Goal: Task Accomplishment & Management: Use online tool/utility

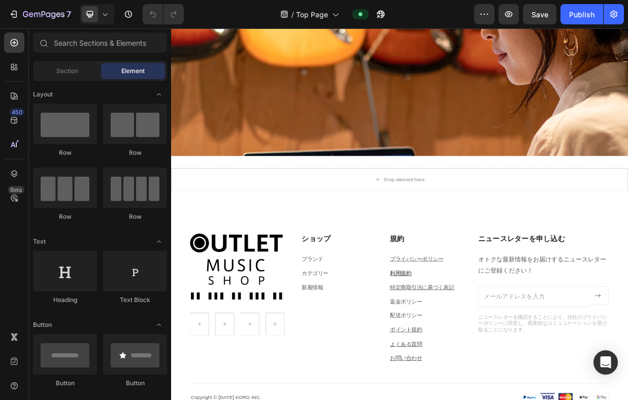
scroll to position [858, 0]
click at [448, 204] on div "Drop element here Section 6" at bounding box center [476, 229] width 610 height 63
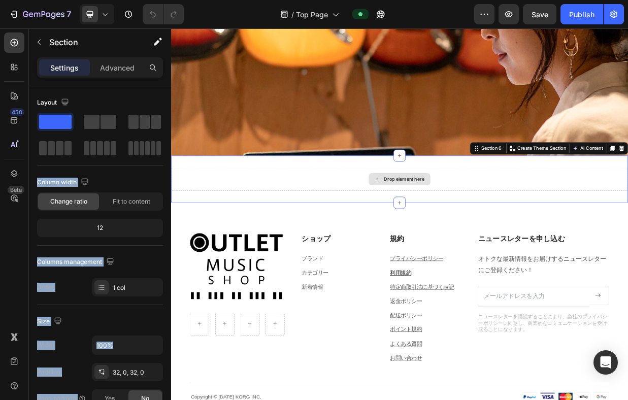
drag, startPoint x: 317, startPoint y: 150, endPoint x: 242, endPoint y: 220, distance: 102.8
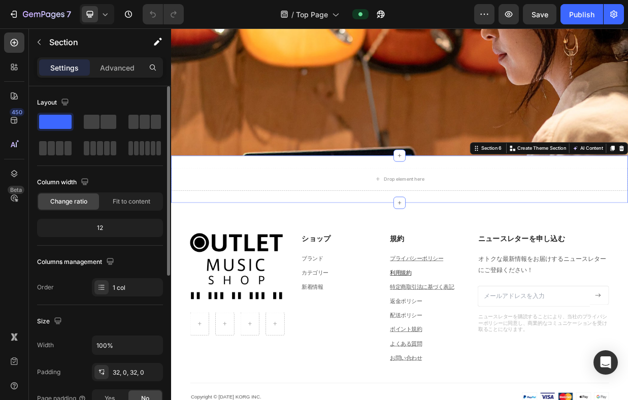
click at [134, 101] on div "Layout" at bounding box center [100, 102] width 126 height 16
drag, startPoint x: 140, startPoint y: 120, endPoint x: 133, endPoint y: 96, distance: 25.1
click at [133, 96] on div "Layout" at bounding box center [100, 125] width 126 height 63
click at [209, 210] on div "Drop element here Section 6 You can create reusable sections Create Theme Secti…" at bounding box center [476, 229] width 610 height 63
click at [148, 125] on span at bounding box center [145, 122] width 10 height 14
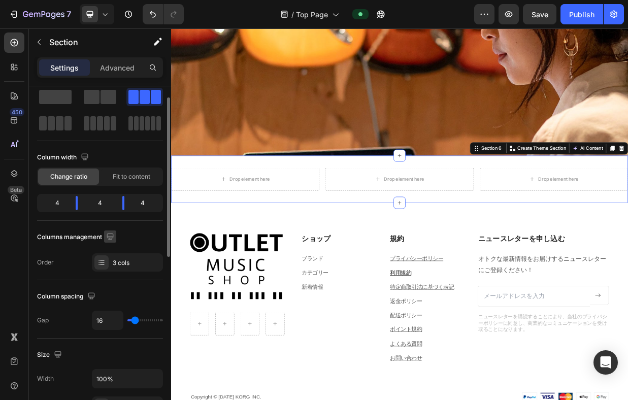
scroll to position [0, 0]
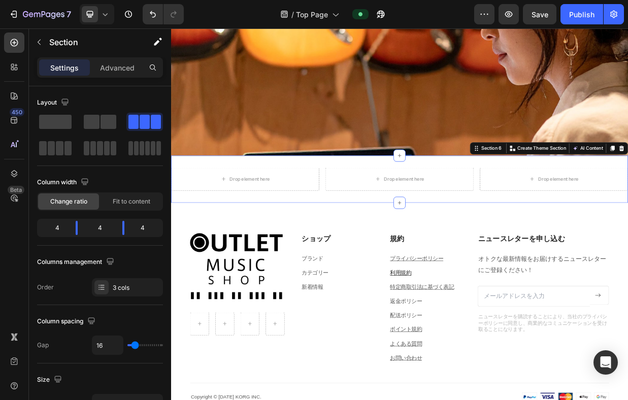
click at [309, 205] on div "Drop element here Drop element here Drop element here Section 6 You can create …" at bounding box center [476, 229] width 610 height 63
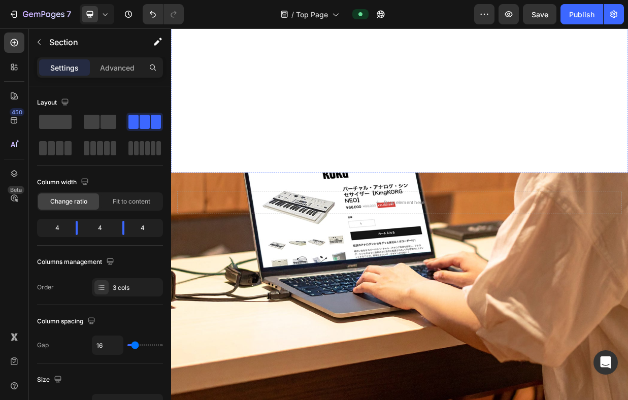
scroll to position [457, 0]
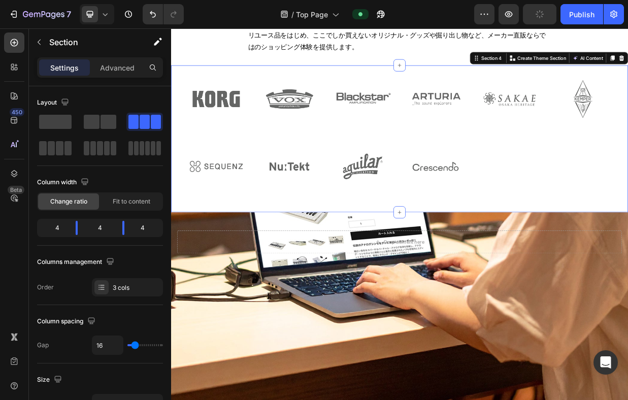
click at [184, 104] on div "Image Image Image Image Image Image Image Image Image Image Section 4 You can c…" at bounding box center [476, 176] width 610 height 196
click at [107, 66] on p "Advanced" at bounding box center [117, 67] width 35 height 11
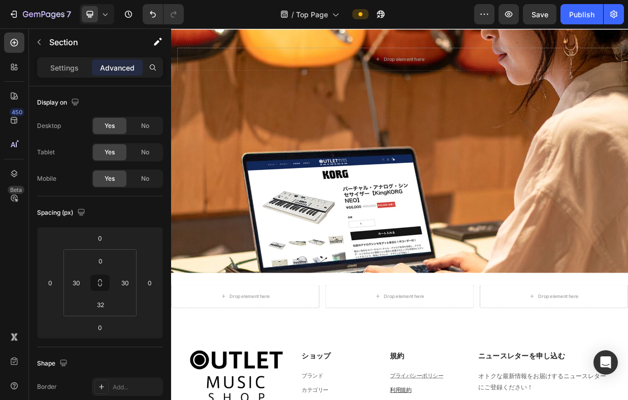
scroll to position [818, 0]
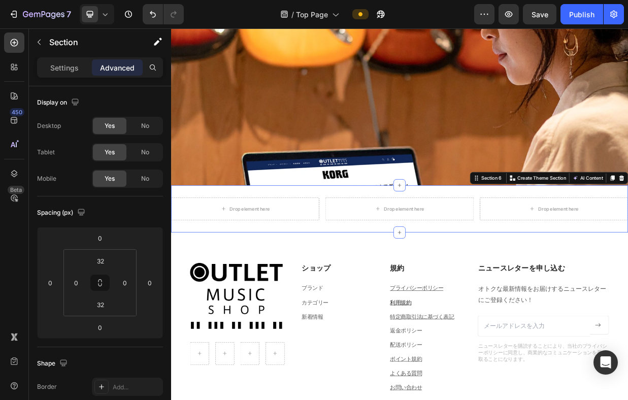
click at [286, 243] on div "Drop element here Drop element here Drop element here Section 6 You can create …" at bounding box center [476, 269] width 610 height 63
click at [79, 281] on input "0" at bounding box center [76, 282] width 15 height 15
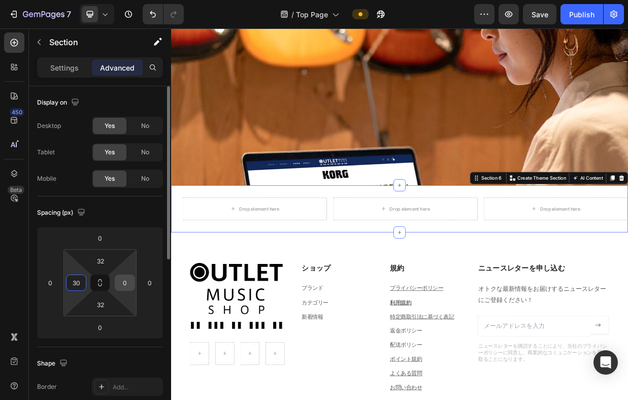
type input "30"
click at [120, 281] on input "0" at bounding box center [124, 282] width 15 height 15
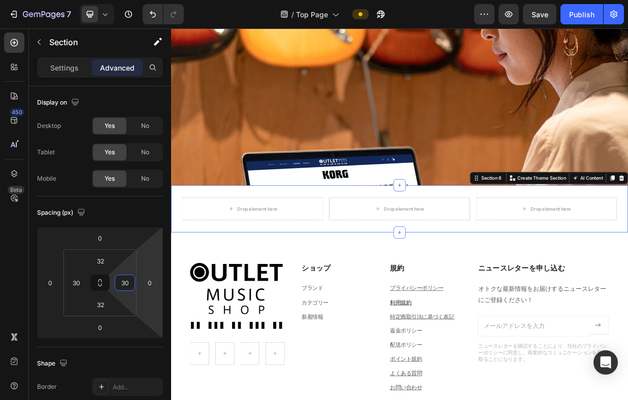
type input "30"
click at [244, 291] on div "Drop element here Drop element here Drop element here Section 6 You can create …" at bounding box center [476, 269] width 610 height 63
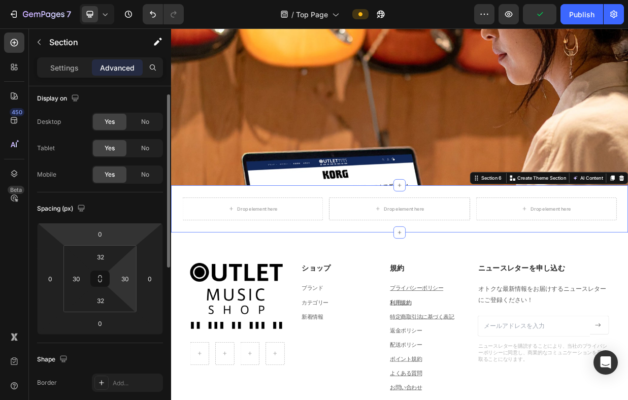
scroll to position [0, 0]
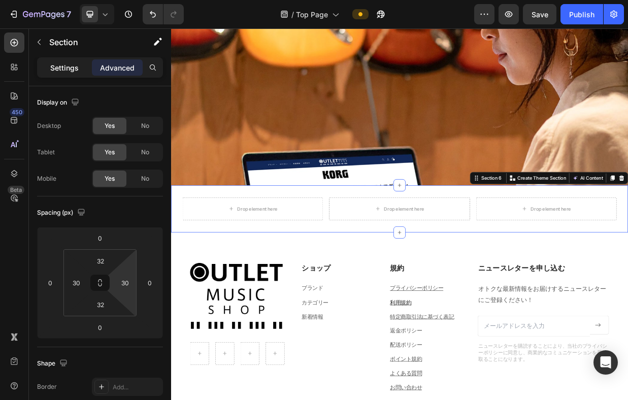
click at [63, 68] on p "Settings" at bounding box center [64, 67] width 28 height 11
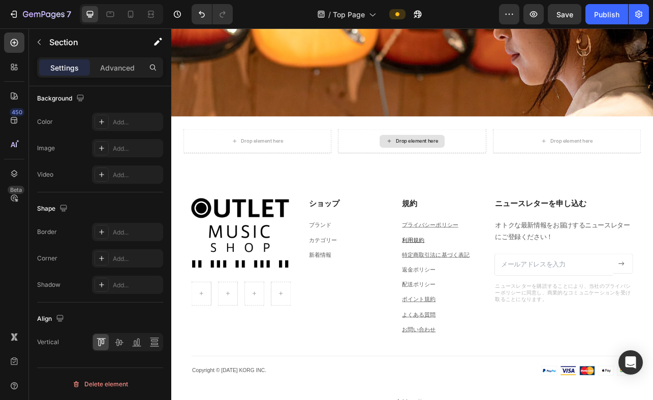
scroll to position [937, 0]
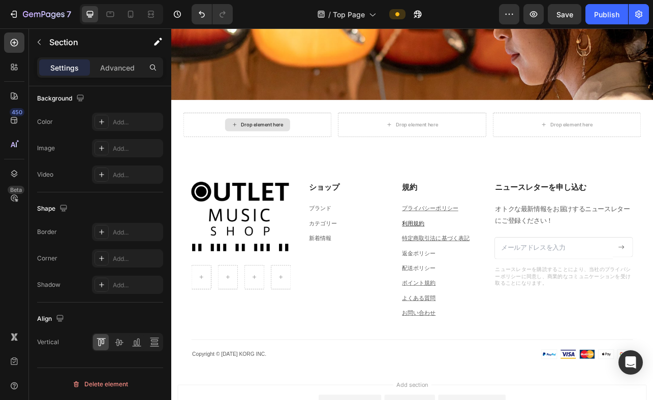
click at [295, 153] on div "Drop element here" at bounding box center [287, 150] width 54 height 8
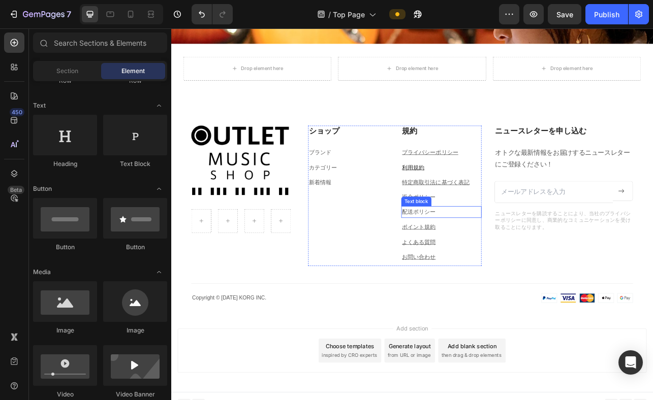
scroll to position [1009, 0]
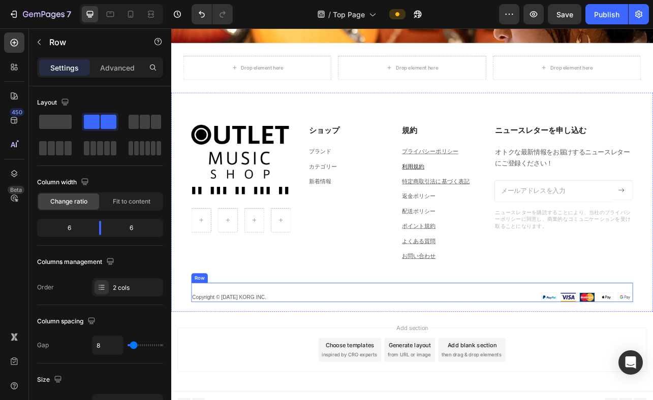
click at [513, 360] on div "Copyright © [DATE] KORG INC. Text block Image Image Row" at bounding box center [476, 362] width 559 height 25
click at [260, 338] on icon at bounding box center [259, 340] width 7 height 7
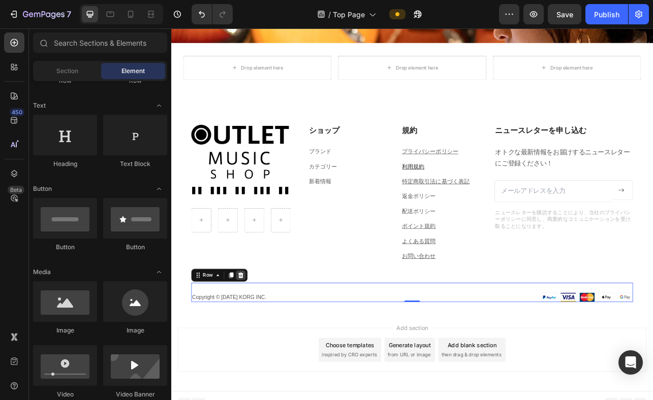
scroll to position [994, 0]
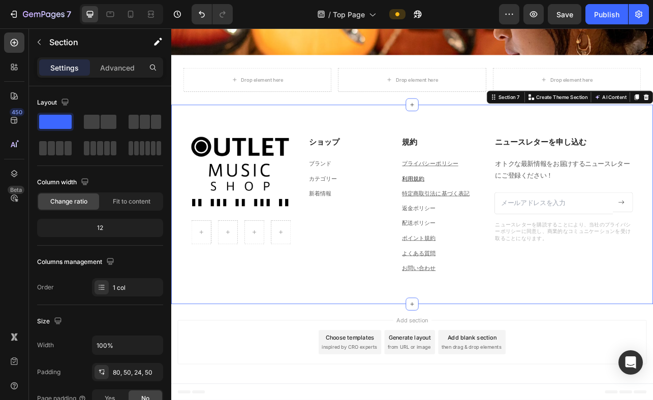
click at [338, 368] on div "Image Row ショップ Heading ブランド Text block カテゴリー Text block 新着情報 Text block 規約 Head…" at bounding box center [476, 251] width 610 height 253
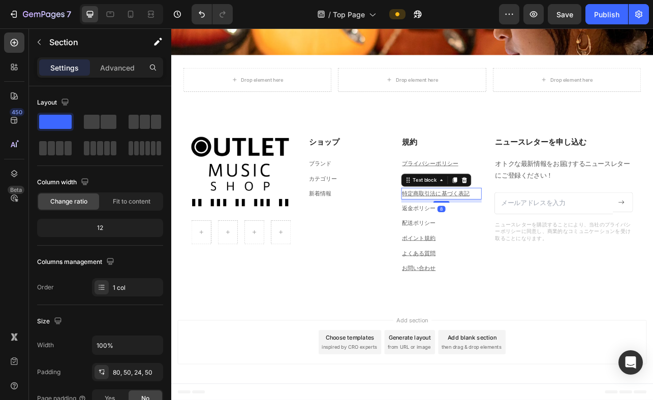
click at [504, 242] on p "特定商取引法に基づく表記" at bounding box center [513, 237] width 100 height 13
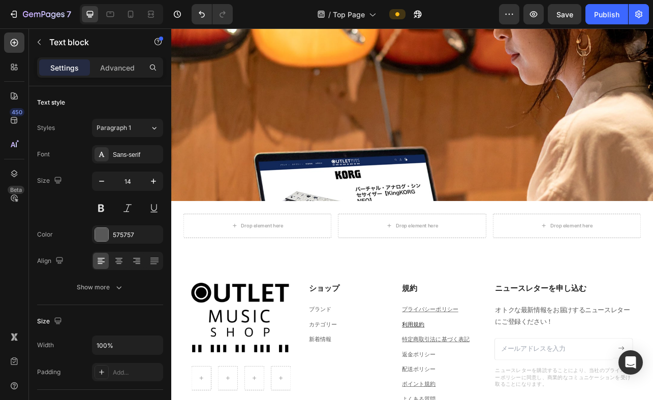
scroll to position [815, 0]
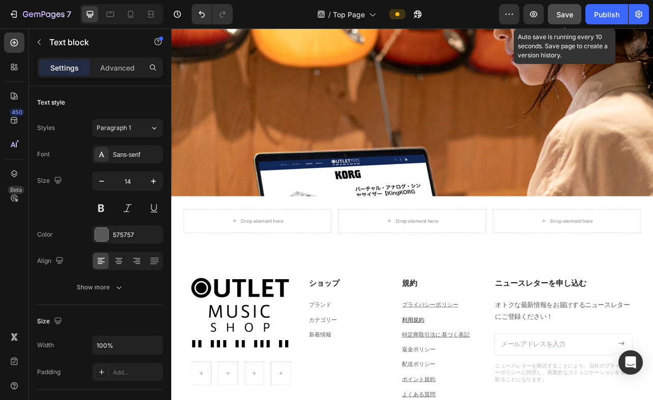
click at [557, 17] on span "Save" at bounding box center [564, 14] width 17 height 9
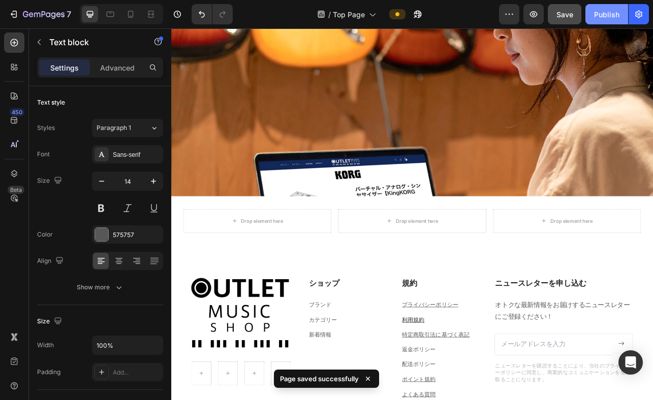
click at [595, 15] on div "Publish" at bounding box center [606, 14] width 25 height 11
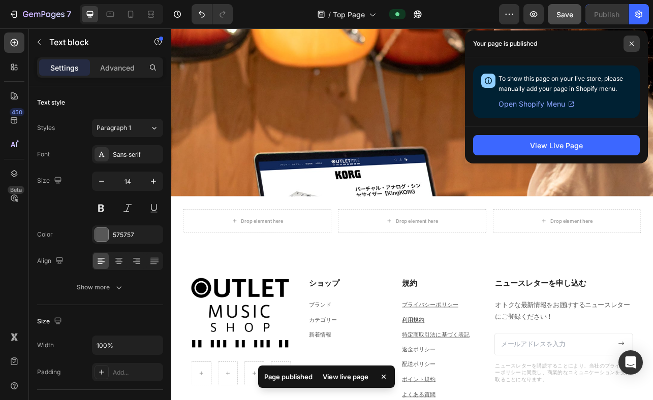
click at [628, 43] on icon at bounding box center [631, 43] width 5 height 5
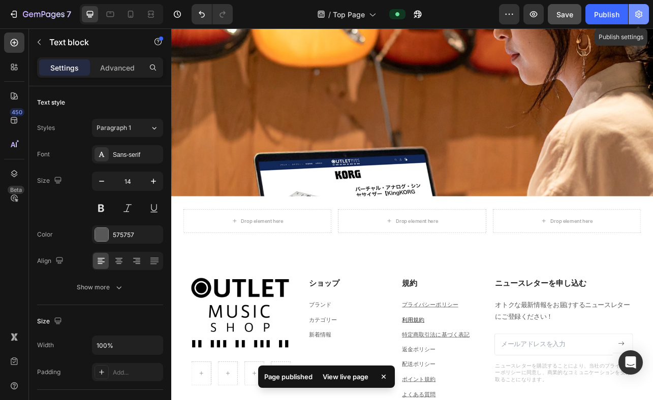
click at [628, 11] on icon "button" at bounding box center [639, 14] width 10 height 10
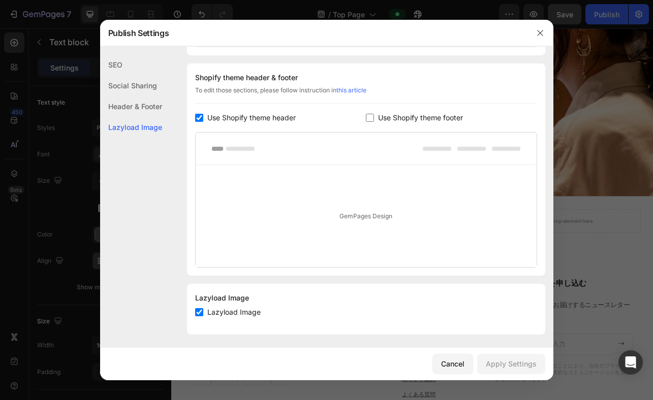
scroll to position [472, 0]
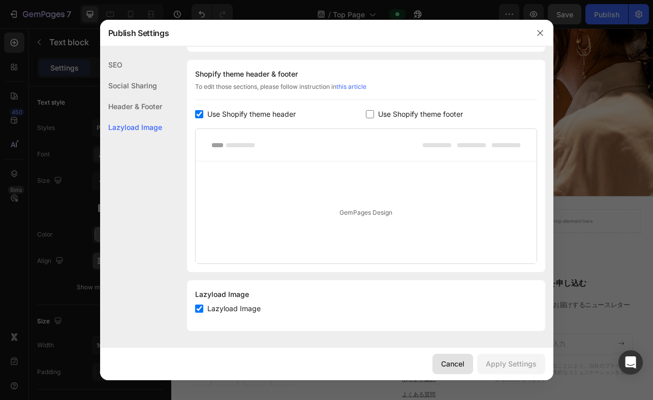
click at [446, 366] on div "Cancel" at bounding box center [452, 364] width 23 height 11
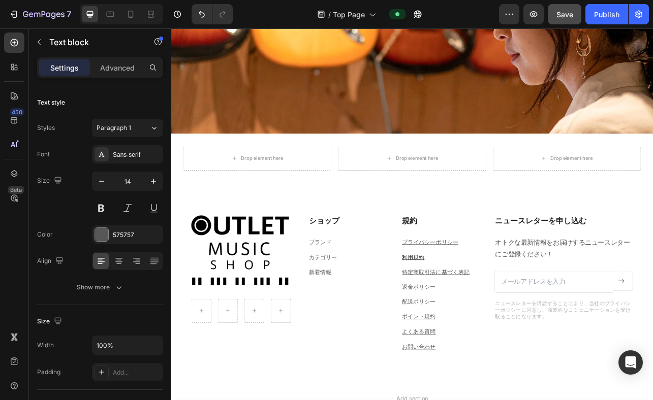
scroll to position [838, 0]
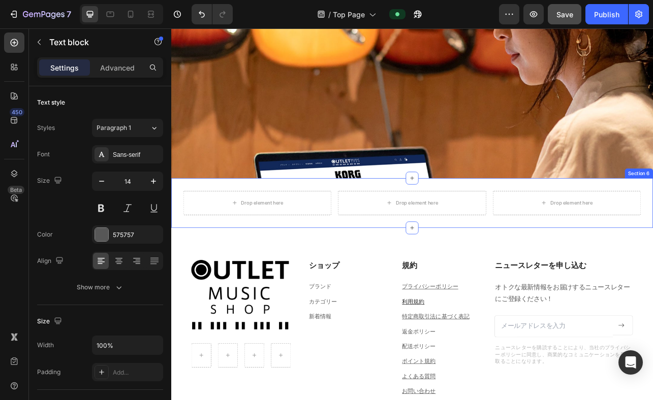
click at [419, 229] on div "Drop element here Drop element here Drop element here Section 6" at bounding box center [476, 249] width 610 height 63
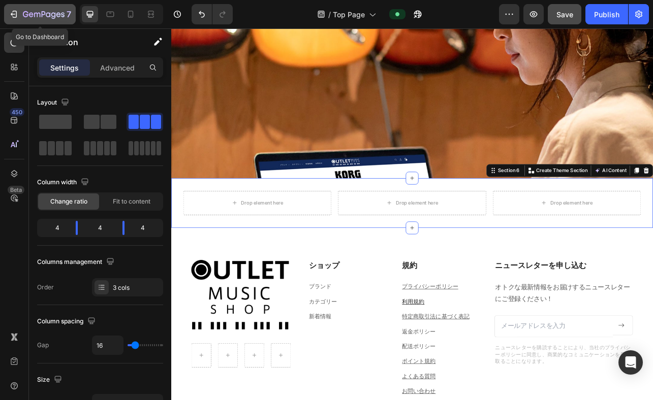
click at [40, 12] on icon "button" at bounding box center [44, 15] width 42 height 9
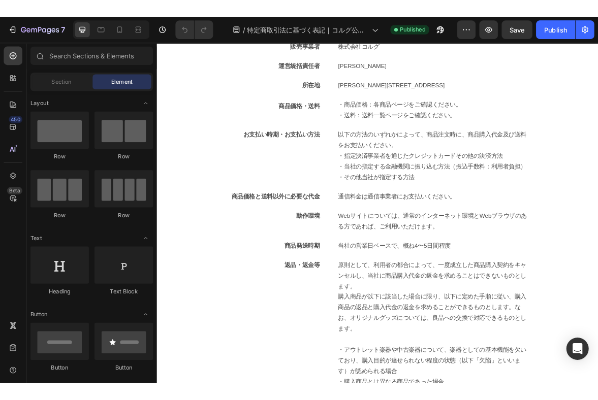
scroll to position [92, 0]
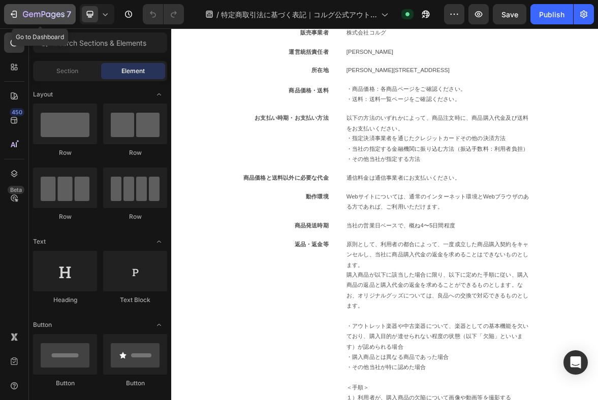
click at [12, 15] on icon "button" at bounding box center [13, 14] width 5 height 3
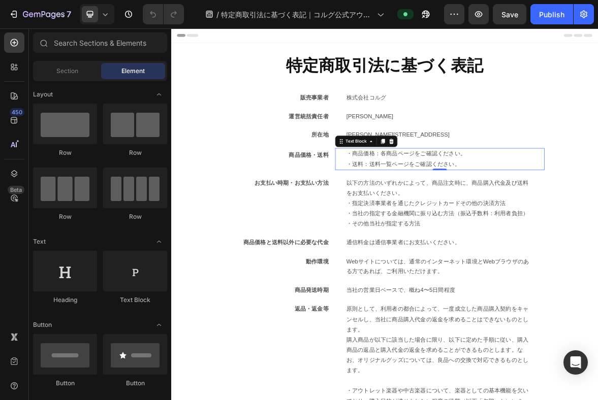
click at [445, 223] on p "・送料：送料一覧ページをご確認ください。" at bounding box center [555, 222] width 267 height 15
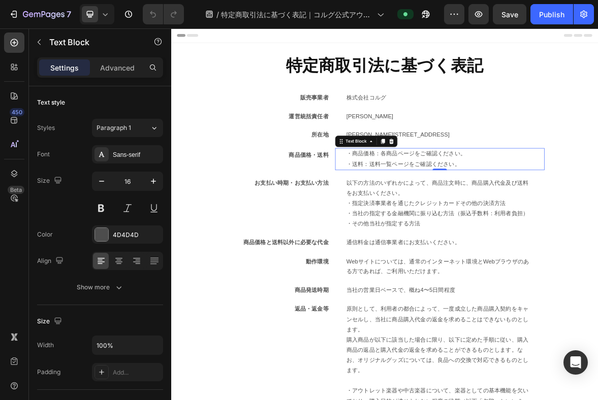
click at [445, 223] on p "・送料：送料一覧ページをご確認ください。" at bounding box center [555, 222] width 267 height 15
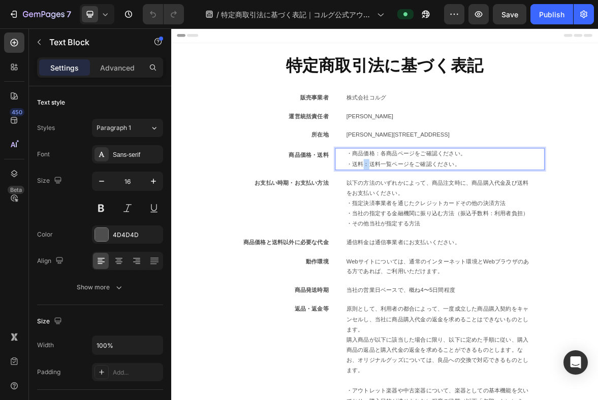
click at [445, 223] on p "・送料：送料一覧ページをご確認ください。" at bounding box center [555, 222] width 267 height 15
click at [459, 222] on p "・送料：送料一覧ページをご確認ください。" at bounding box center [555, 222] width 267 height 15
click at [454, 222] on p "・送料：送料一覧ページをご確認ください。" at bounding box center [555, 222] width 267 height 15
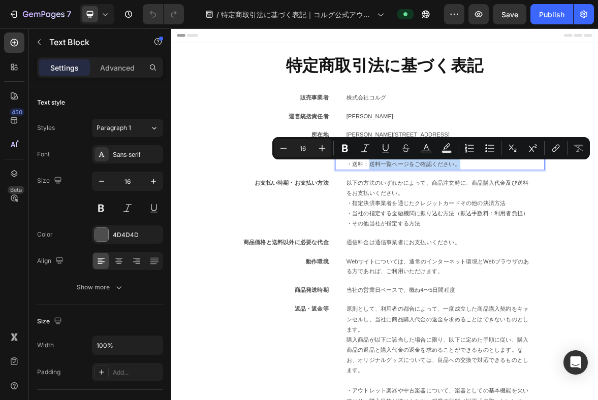
drag, startPoint x: 454, startPoint y: 222, endPoint x: 587, endPoint y: 220, distance: 132.6
click at [587, 220] on p "・送料：送料一覧ページをご確認ください。" at bounding box center [555, 222] width 267 height 15
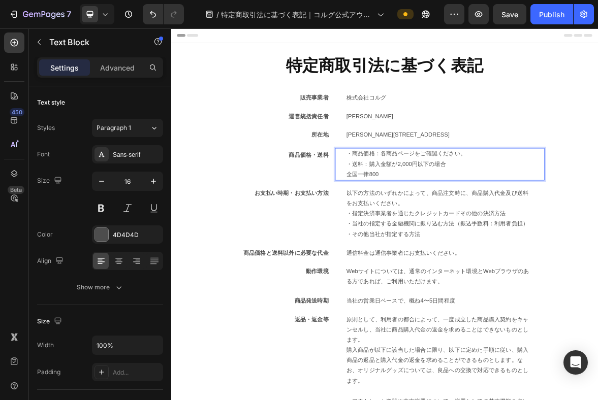
click at [422, 238] on p "全国一律800" at bounding box center [555, 237] width 267 height 15
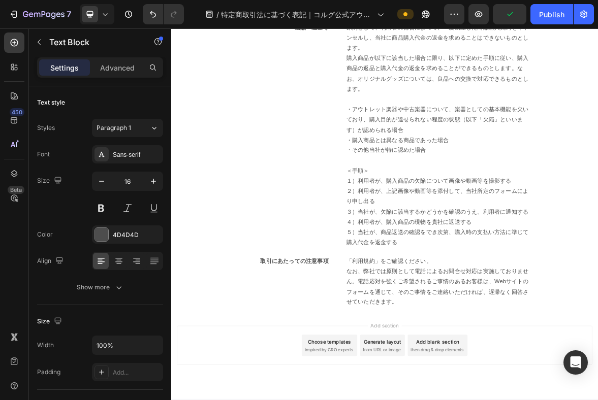
scroll to position [437, 0]
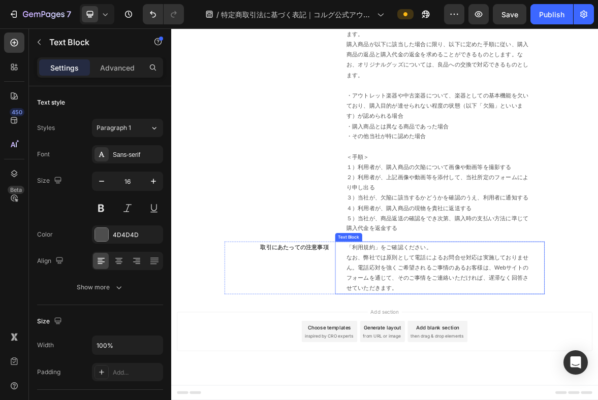
click at [434, 377] on p "なお、弊社では原則として電話によるお問合せ対応は実施しておりません。電話応対を強くご希望されるご事情のあるお客様は、Webサイトのフォームを通じて、そのご事情…" at bounding box center [555, 378] width 267 height 58
click at [496, 398] on p "なお、弊社では原則として電話によるお問合せ対応は実施しておりません。電話応対を強くご希望されるご事情のあるお客様は、Webサイトのフォームを通じて、そのご事情…" at bounding box center [555, 378] width 267 height 58
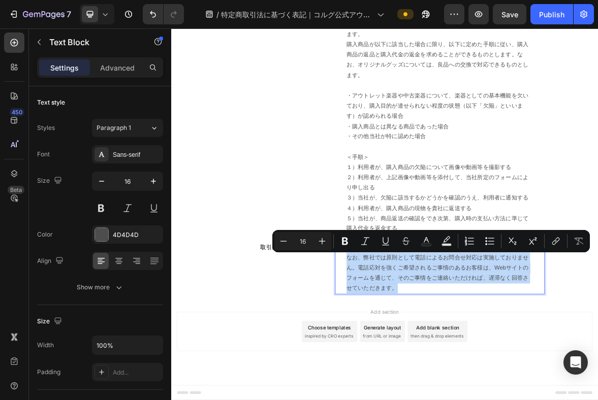
drag, startPoint x: 496, startPoint y: 398, endPoint x: 409, endPoint y: 361, distance: 94.7
click at [409, 361] on div "「利用規約」をご確認ください。 なお、弊社では原則として電話によるお問合せ対応は実施しておりません。電話応対を強くご希望されるご事情のあるお客様は、Webサイ…" at bounding box center [554, 370] width 299 height 75
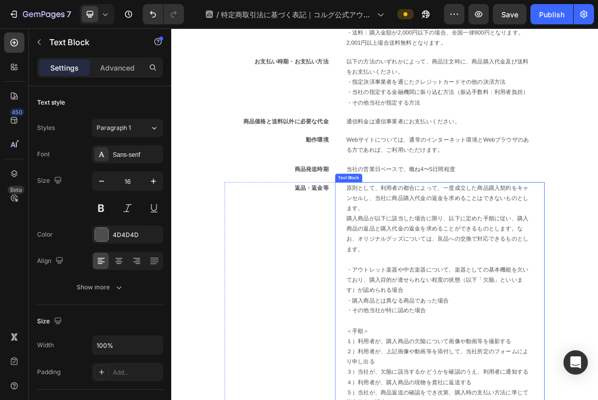
scroll to position [0, 0]
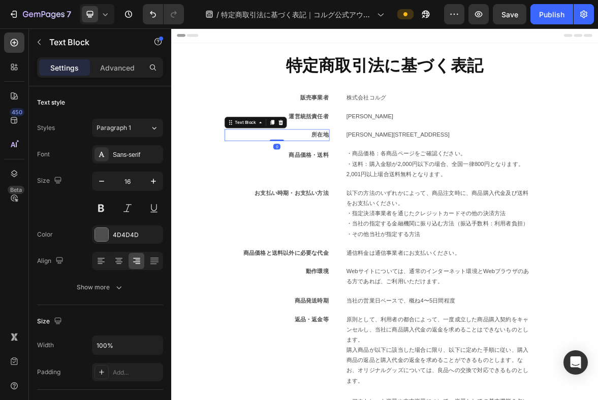
click at [380, 178] on strong "所在地" at bounding box center [384, 180] width 24 height 9
click at [312, 162] on icon at bounding box center [315, 163] width 8 height 8
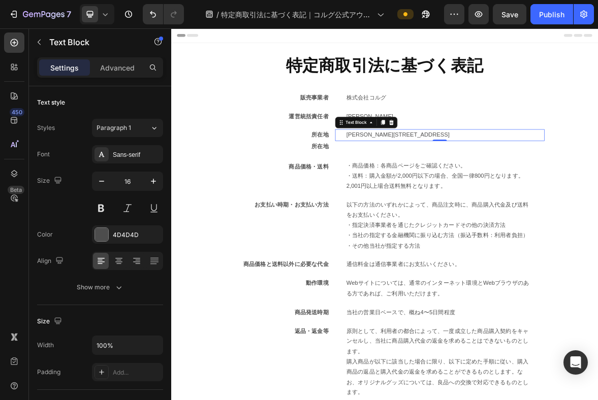
click at [452, 179] on p "東京都稲城市矢野口4015-2" at bounding box center [555, 181] width 267 height 15
click at [472, 164] on icon at bounding box center [473, 163] width 6 height 7
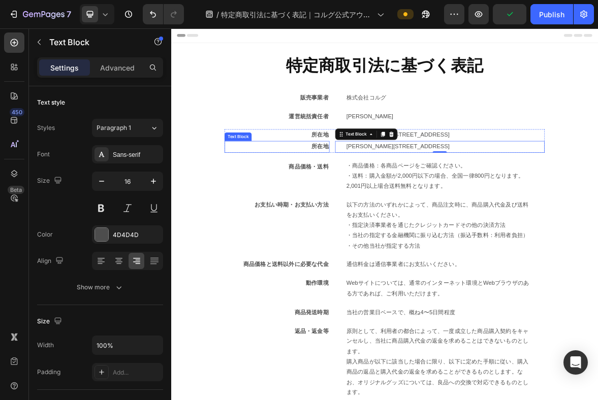
click at [374, 198] on strong "所在地" at bounding box center [384, 197] width 24 height 9
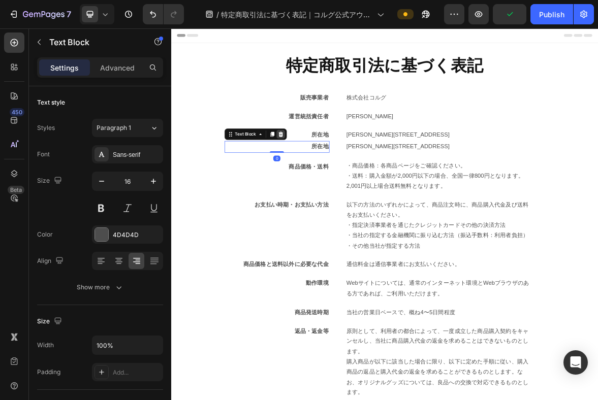
click at [327, 180] on icon at bounding box center [328, 180] width 8 height 8
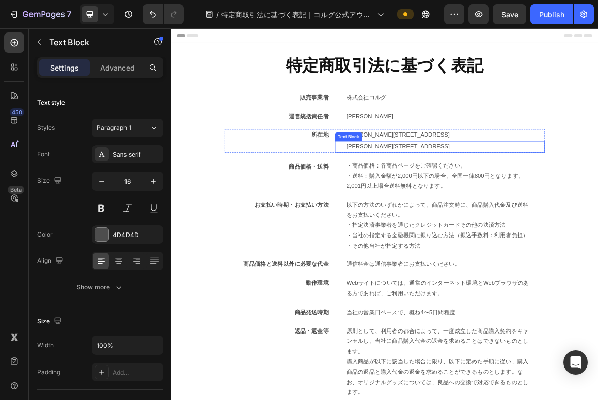
click at [473, 201] on p "東京都稲城市矢野口4015-2" at bounding box center [555, 198] width 267 height 15
click at [483, 182] on icon at bounding box center [486, 180] width 8 height 8
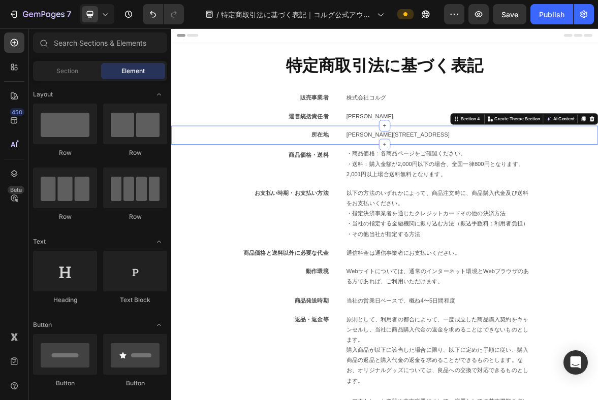
click at [550, 170] on div "所在地 Text Block 東京都稲城市矢野口4015-2 Text Block Row Section 4 You can create reusable…" at bounding box center [476, 181] width 610 height 27
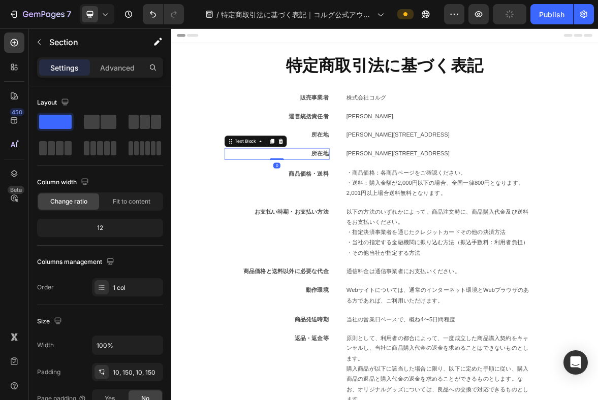
click at [387, 211] on strong "所在地" at bounding box center [384, 207] width 24 height 9
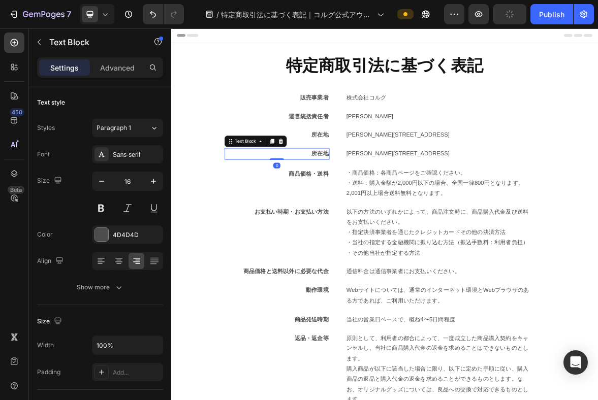
click at [387, 211] on strong "所在地" at bounding box center [384, 207] width 24 height 9
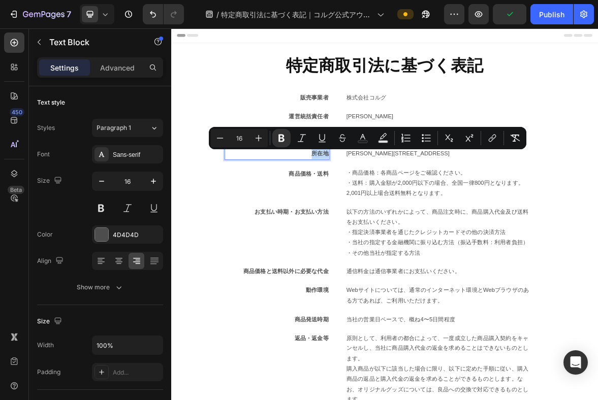
click at [387, 211] on strong "所在地" at bounding box center [384, 207] width 24 height 9
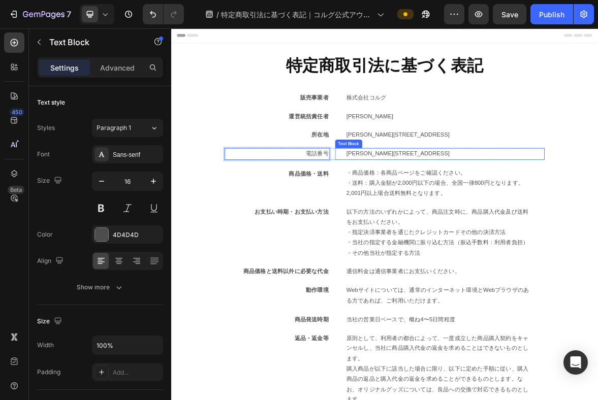
click at [444, 210] on p "東京都稲城市矢野口4015-2" at bounding box center [555, 208] width 267 height 15
click at [540, 205] on p "東京都稲城市矢野口4015-2" at bounding box center [555, 208] width 267 height 15
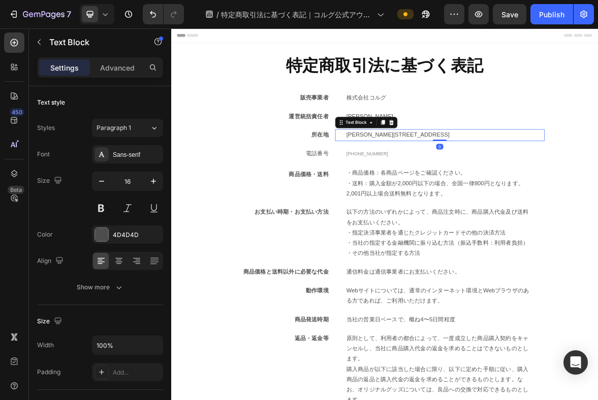
click at [510, 183] on p "東京都稲城市矢野口4015-2" at bounding box center [555, 181] width 267 height 15
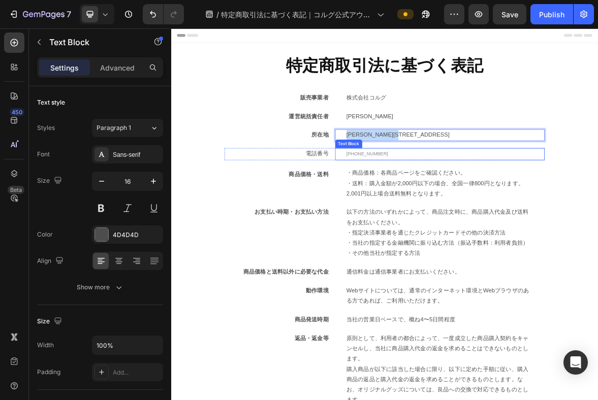
click at [500, 209] on p "070-5374-0165" at bounding box center [555, 208] width 267 height 15
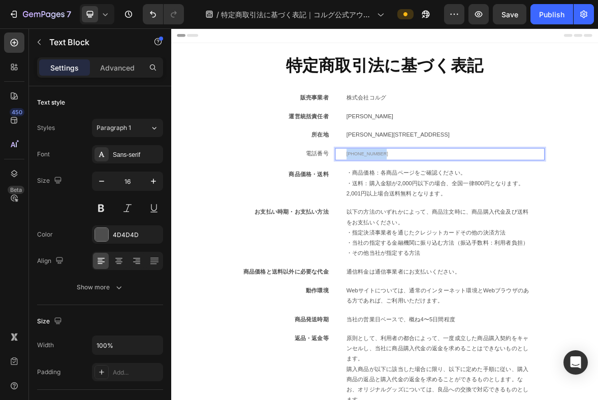
click at [500, 209] on p "070-5374-0165" at bounding box center [555, 208] width 267 height 15
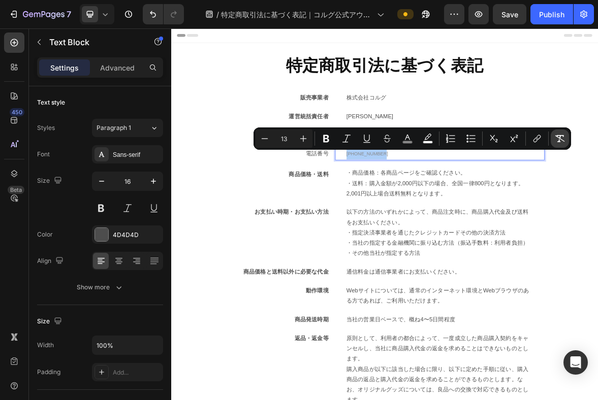
click at [558, 133] on button "Remove Format" at bounding box center [560, 139] width 18 height 18
type input "16"
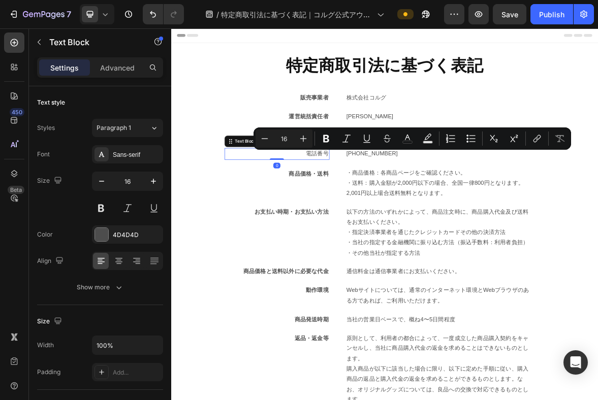
click at [377, 215] on div "電話番号" at bounding box center [330, 208] width 135 height 17
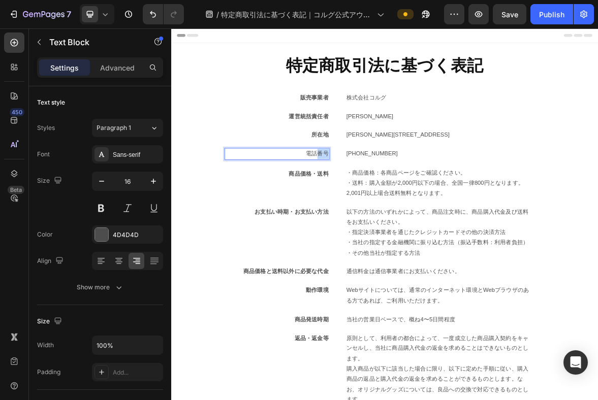
click at [381, 209] on p "電話番号" at bounding box center [330, 208] width 133 height 15
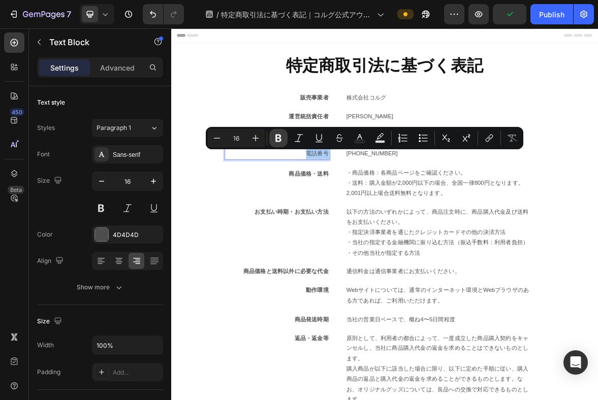
click at [280, 140] on icon "Editor contextual toolbar" at bounding box center [278, 139] width 6 height 8
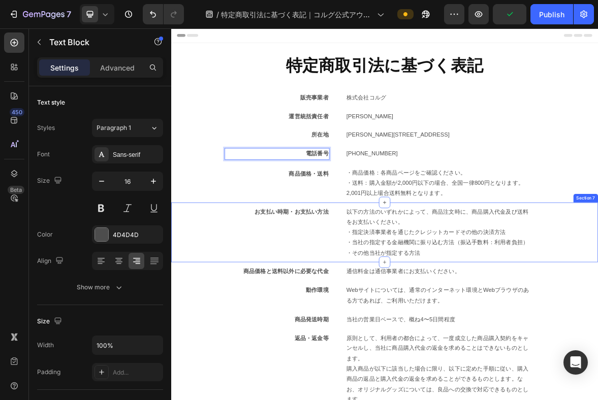
click at [280, 281] on div "お支払い時期・お支払い方法 Text Block 以下の方法のいずれかによって、商品注文時に、商品購入代金及び送料をお支払いください。 ・指定決済事業者を通じ…" at bounding box center [476, 319] width 610 height 85
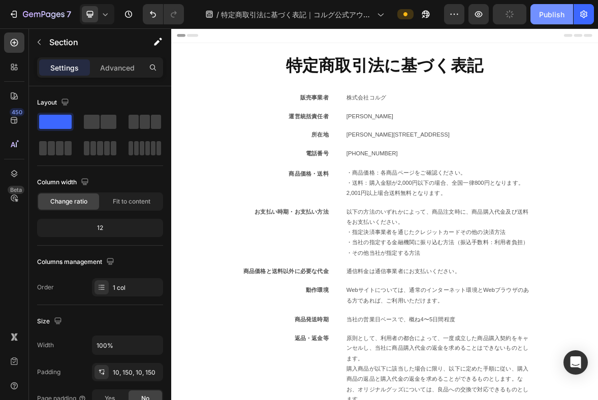
click at [539, 10] on div "Publish" at bounding box center [551, 14] width 25 height 11
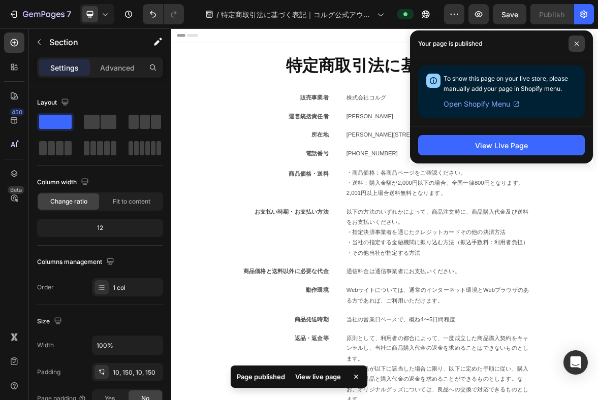
click at [577, 46] on icon at bounding box center [576, 43] width 5 height 5
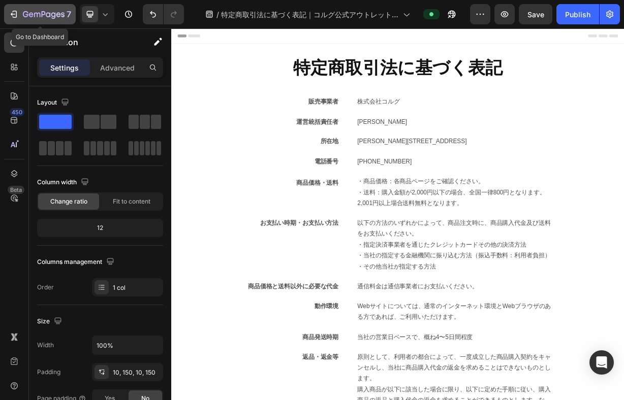
click at [23, 18] on icon "button" at bounding box center [44, 15] width 42 height 9
